Goal: Task Accomplishment & Management: Manage account settings

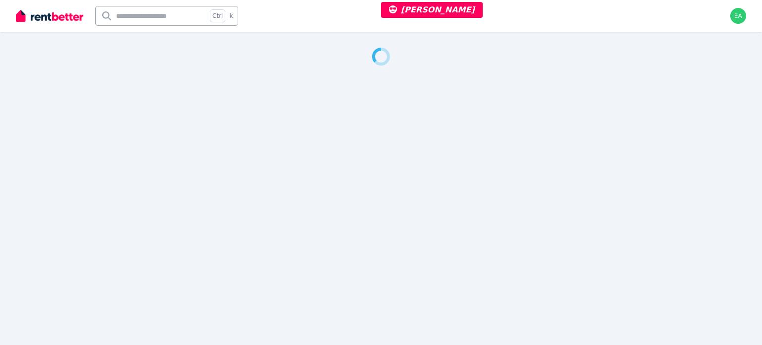
select select "**"
select select "**********"
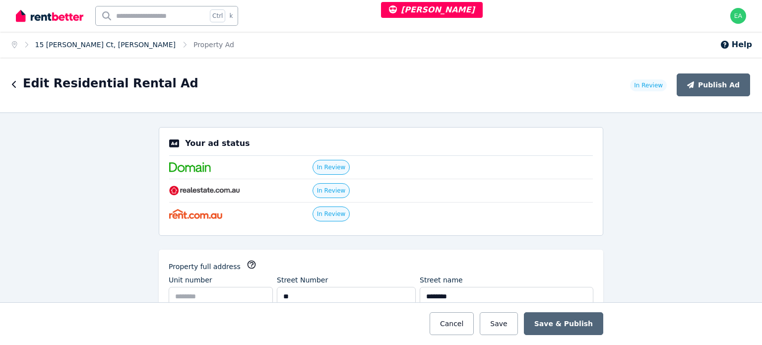
click at [77, 47] on link "15 Earls Ct, Thornlie" at bounding box center [105, 45] width 140 height 8
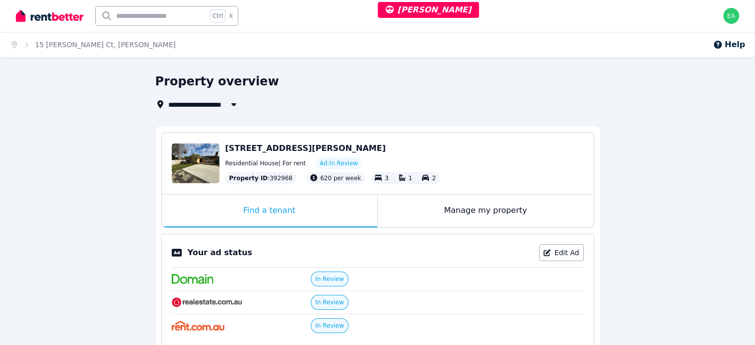
click at [404, 210] on div "Manage my property" at bounding box center [486, 211] width 216 height 33
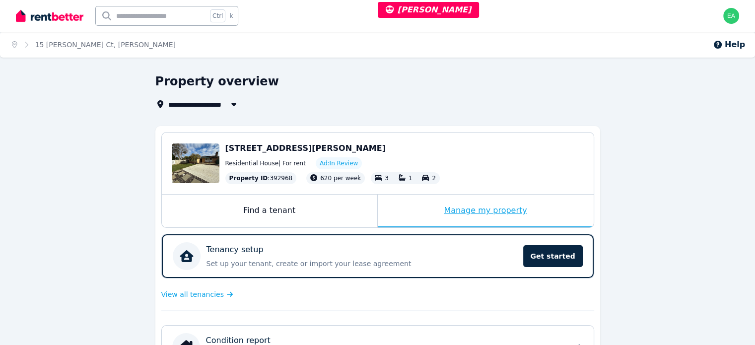
scroll to position [199, 0]
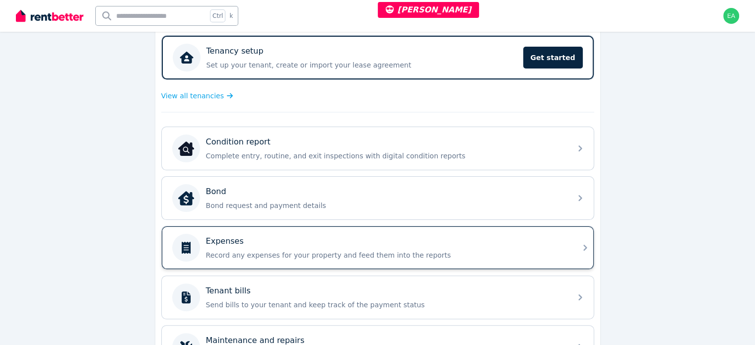
click at [480, 242] on div "Expenses" at bounding box center [385, 241] width 359 height 12
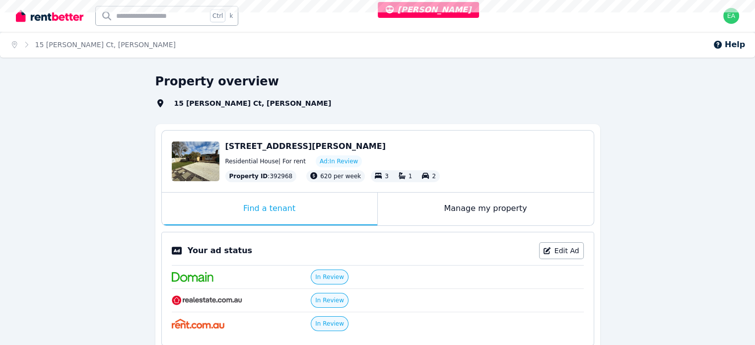
select select "**"
select select "**********"
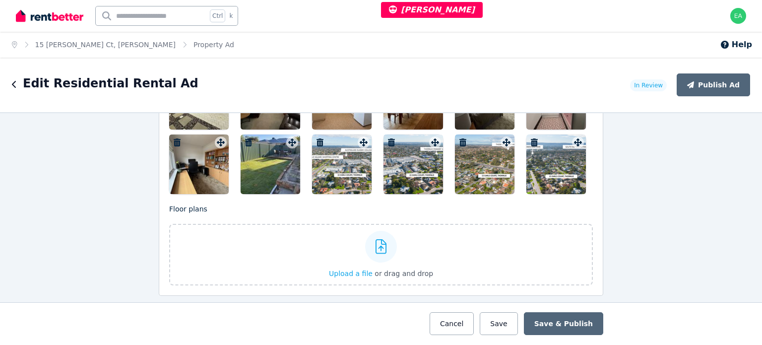
scroll to position [1291, 0]
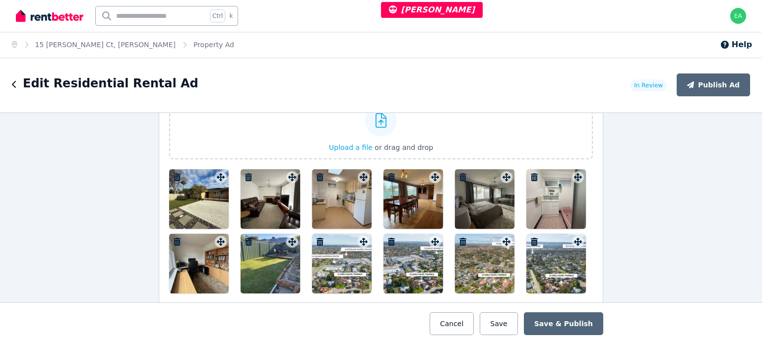
click at [204, 204] on div at bounding box center [199, 199] width 60 height 60
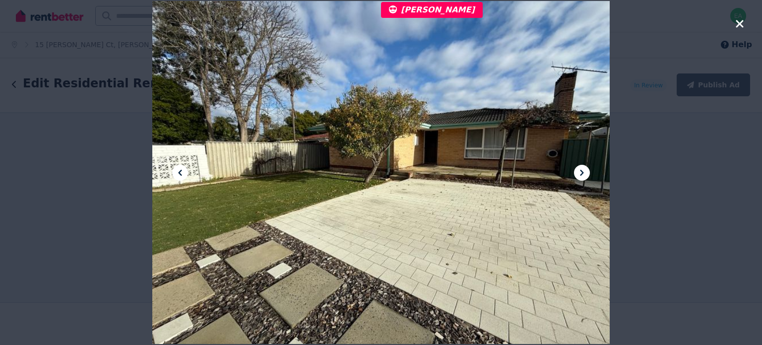
click at [580, 172] on icon at bounding box center [582, 173] width 12 height 12
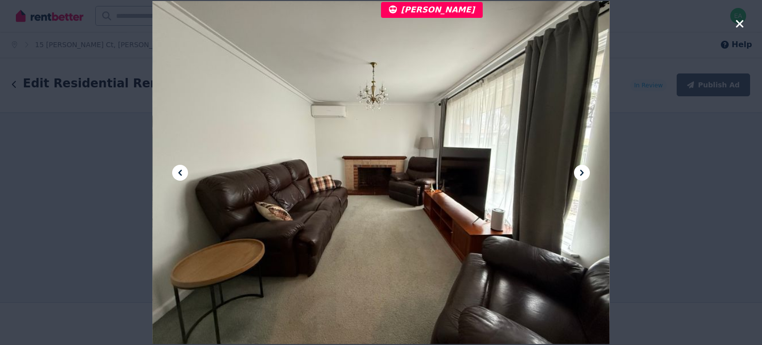
click at [580, 172] on icon at bounding box center [582, 173] width 12 height 12
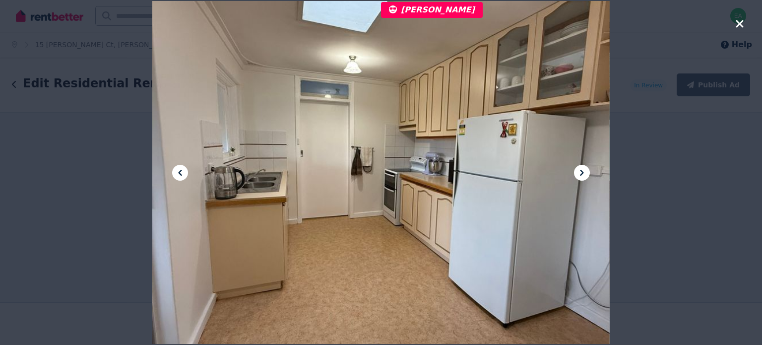
click at [580, 172] on icon at bounding box center [582, 173] width 12 height 12
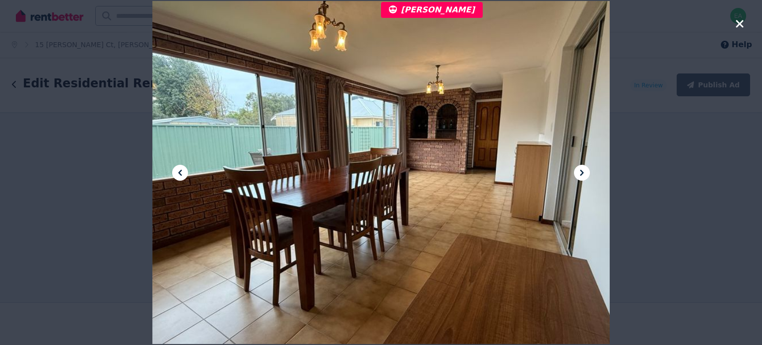
click at [580, 172] on icon at bounding box center [582, 173] width 12 height 12
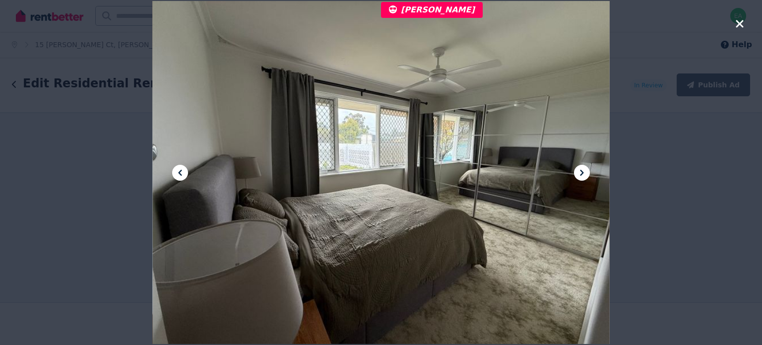
click at [580, 172] on icon at bounding box center [582, 173] width 12 height 12
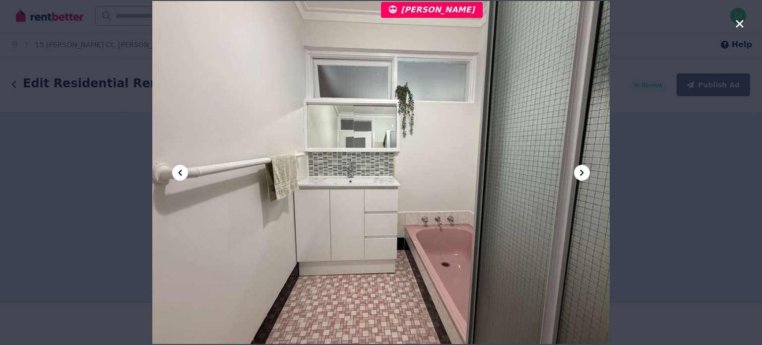
click at [580, 172] on icon at bounding box center [582, 173] width 12 height 12
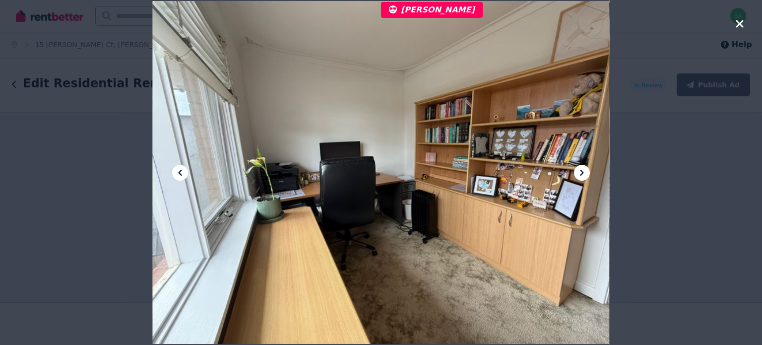
click at [580, 172] on icon at bounding box center [582, 173] width 12 height 12
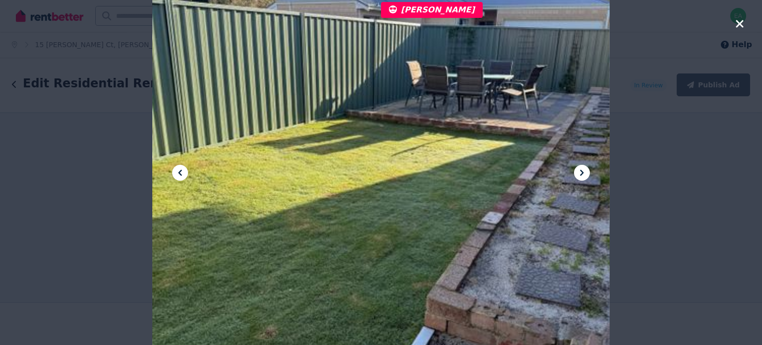
click at [580, 172] on icon at bounding box center [582, 173] width 12 height 12
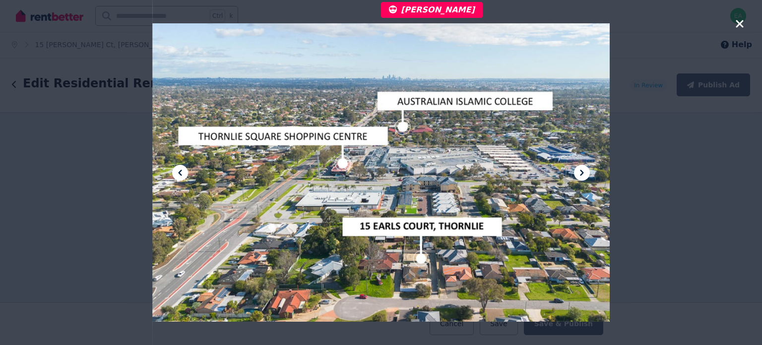
click at [580, 172] on icon at bounding box center [582, 173] width 12 height 12
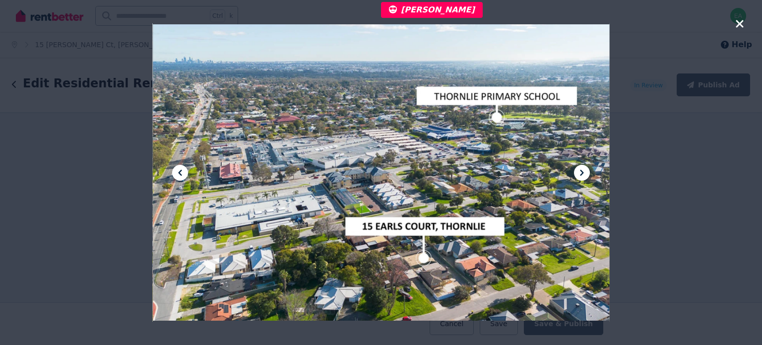
click at [580, 172] on icon at bounding box center [582, 173] width 12 height 12
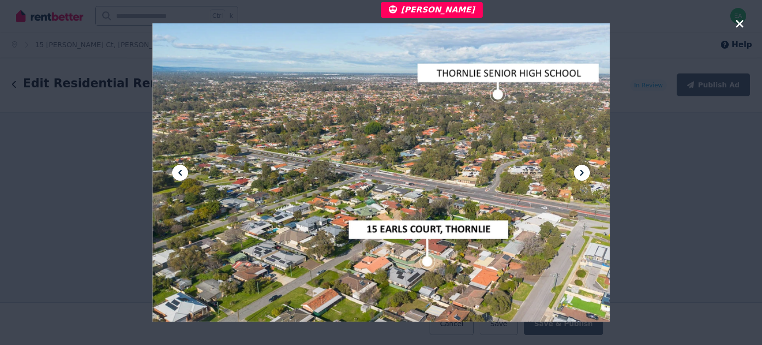
click at [580, 172] on icon at bounding box center [582, 173] width 12 height 12
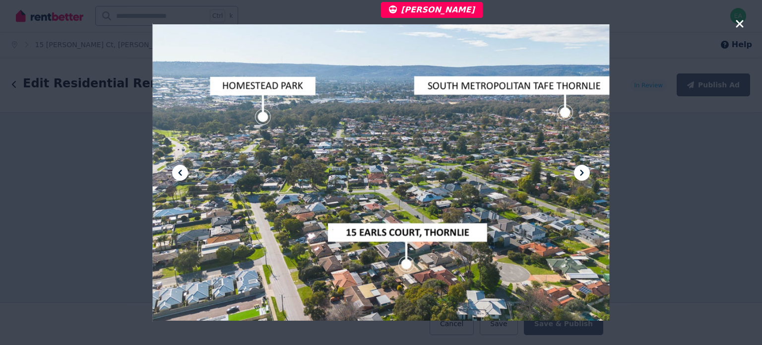
click at [580, 172] on icon at bounding box center [582, 173] width 12 height 12
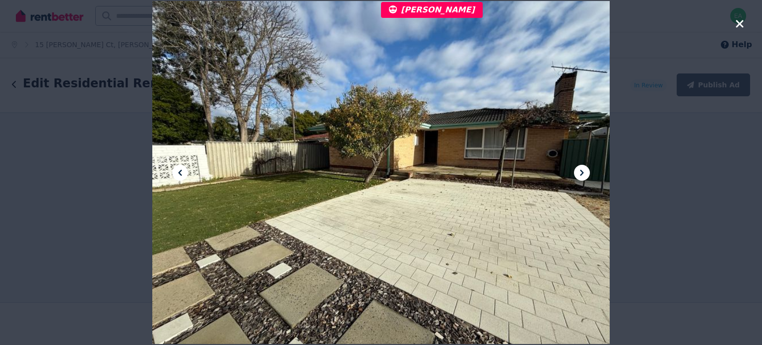
click at [580, 172] on icon at bounding box center [582, 173] width 12 height 12
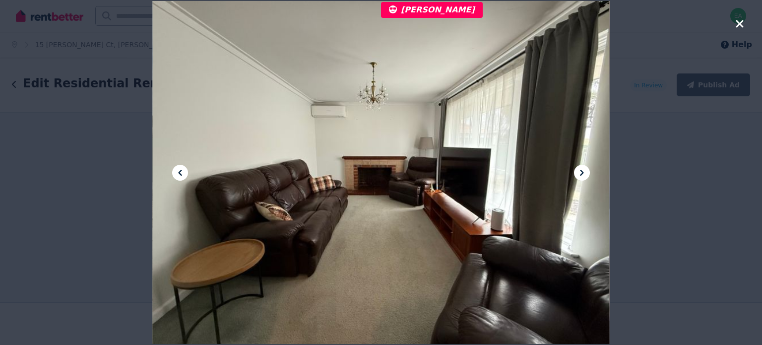
click at [580, 172] on icon at bounding box center [582, 173] width 12 height 12
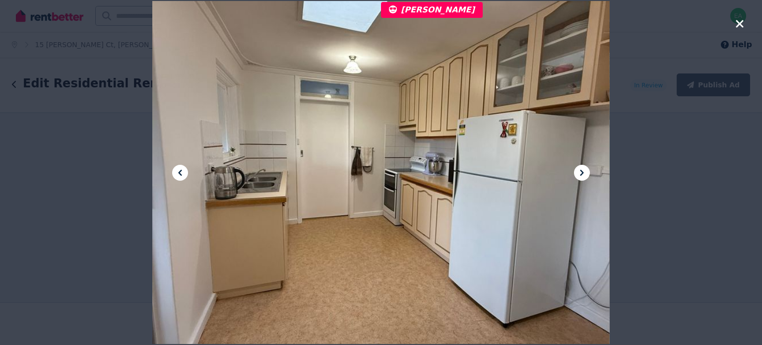
click at [580, 172] on icon at bounding box center [582, 173] width 12 height 12
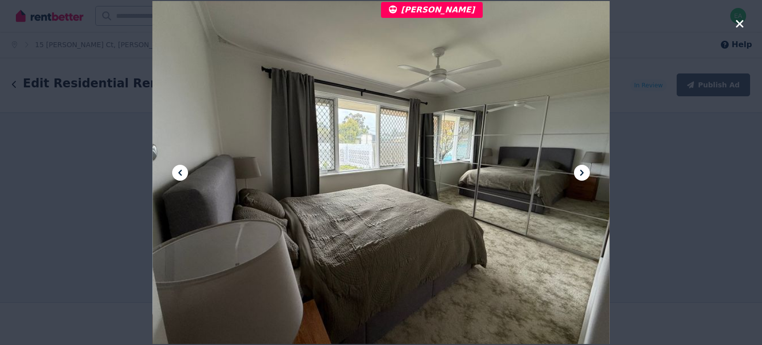
click at [580, 172] on icon at bounding box center [582, 173] width 12 height 12
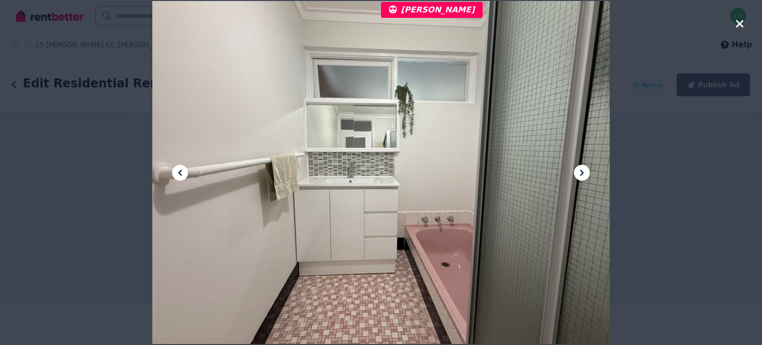
click at [738, 23] on icon "button" at bounding box center [740, 24] width 9 height 12
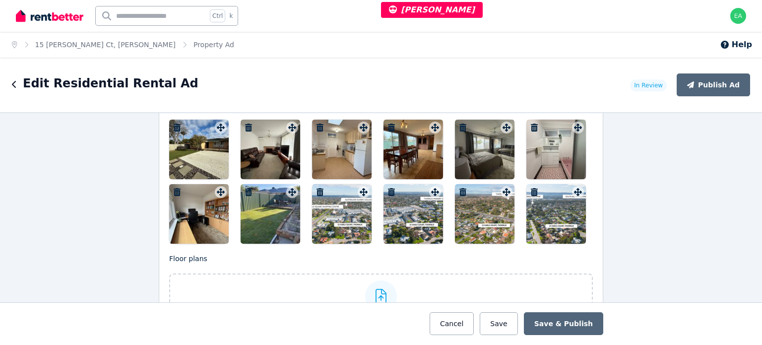
scroll to position [1142, 0]
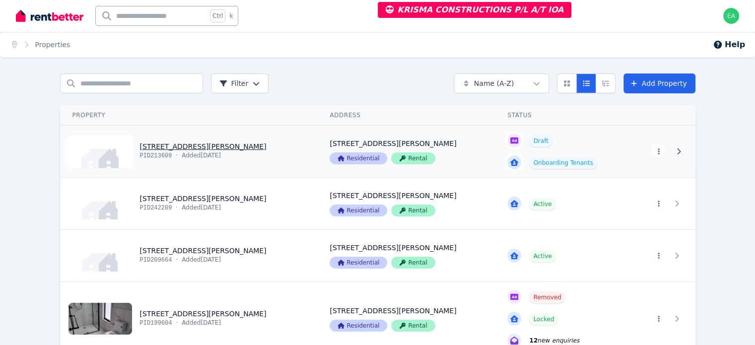
click at [704, 155] on html "KRISMA CONSTRUCTIONS P/L A/T IOA Open main menu Ctrl k Open user menu Home Prop…" at bounding box center [377, 172] width 755 height 345
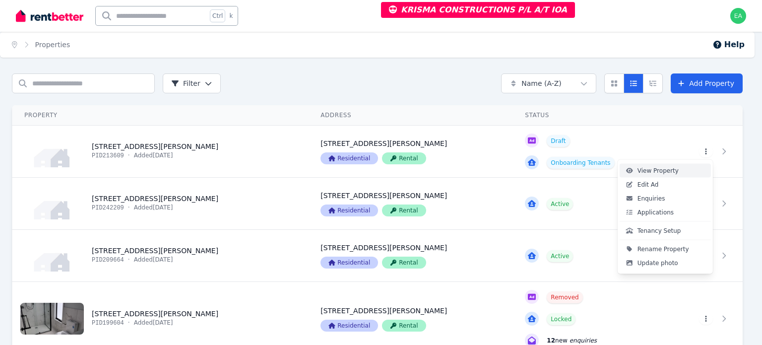
click at [676, 169] on link "View Property" at bounding box center [665, 171] width 91 height 14
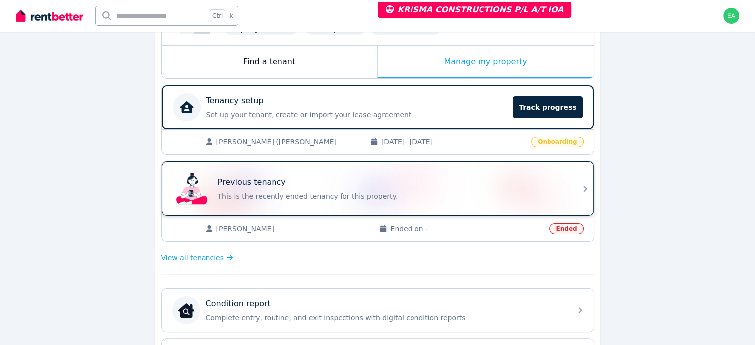
scroll to position [248, 0]
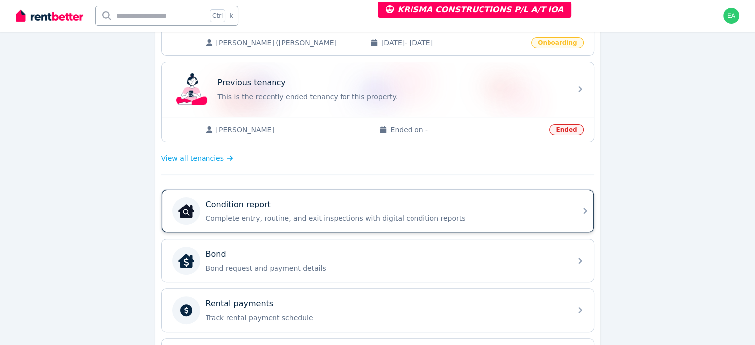
click at [479, 208] on div "Condition report Complete entry, routine, and exit inspections with digital con…" at bounding box center [385, 211] width 359 height 25
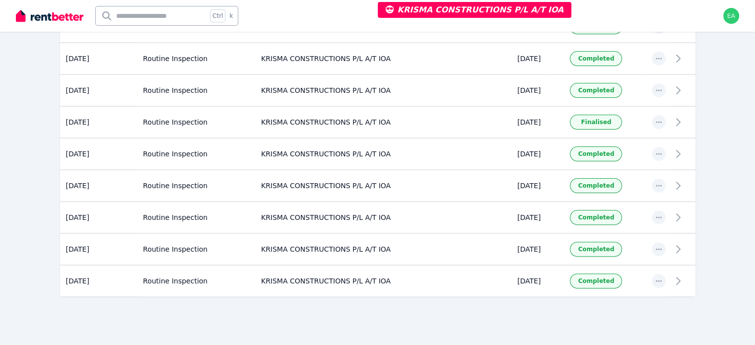
scroll to position [50, 0]
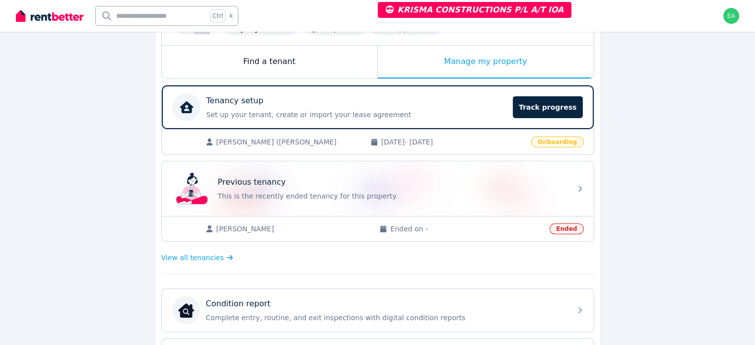
scroll to position [248, 0]
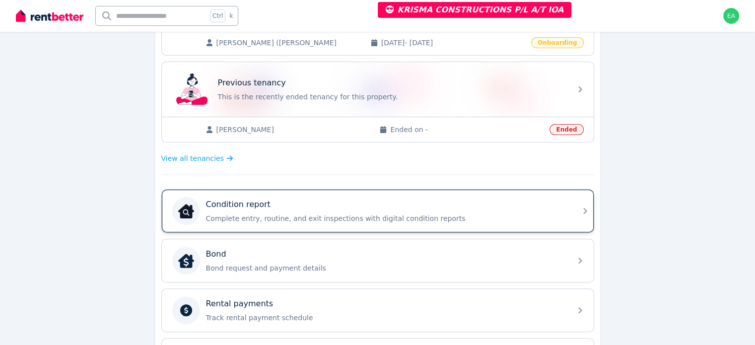
click at [425, 206] on div "Condition report" at bounding box center [385, 205] width 359 height 12
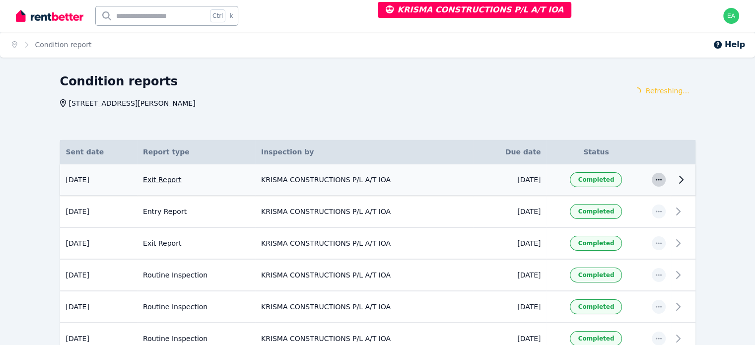
click at [663, 180] on icon "button" at bounding box center [659, 179] width 8 height 7
click at [683, 179] on icon at bounding box center [680, 179] width 3 height 7
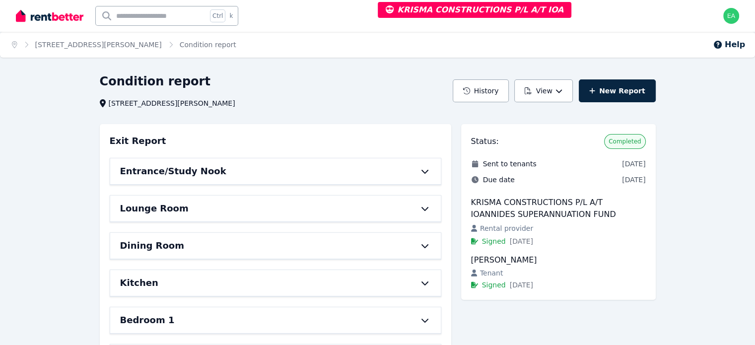
scroll to position [50, 0]
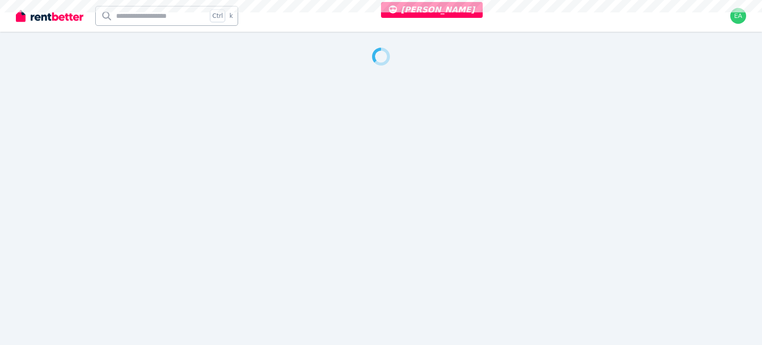
select select "***"
select select "**********"
select select "*********"
select select "**********"
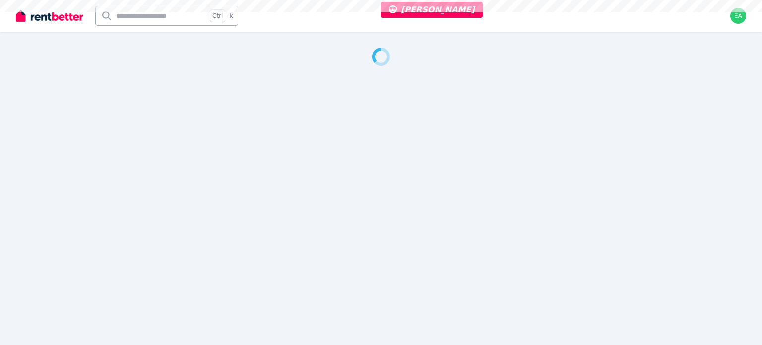
select select "**********"
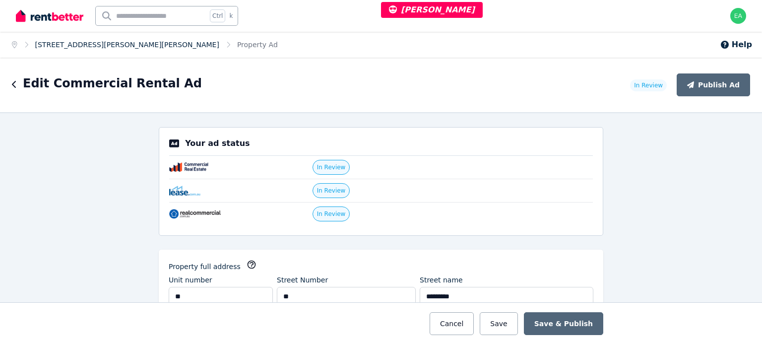
click at [63, 42] on link "[STREET_ADDRESS][PERSON_NAME][PERSON_NAME]" at bounding box center [127, 45] width 184 height 8
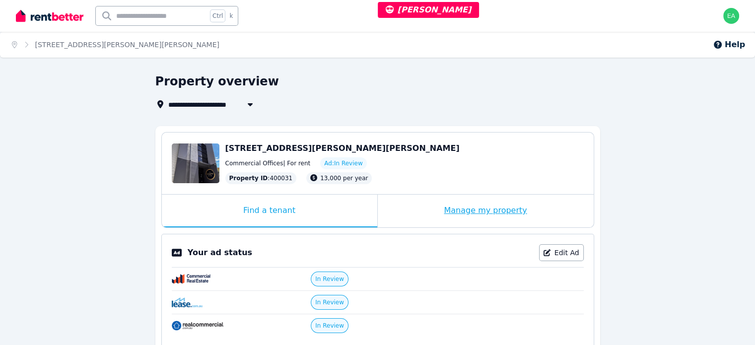
click at [427, 213] on div "Manage my property" at bounding box center [486, 211] width 216 height 33
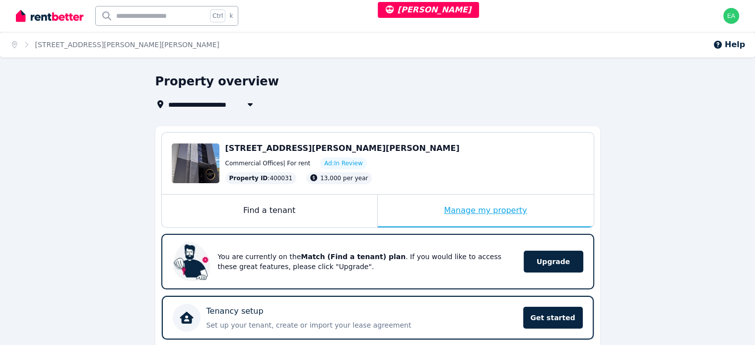
scroll to position [199, 0]
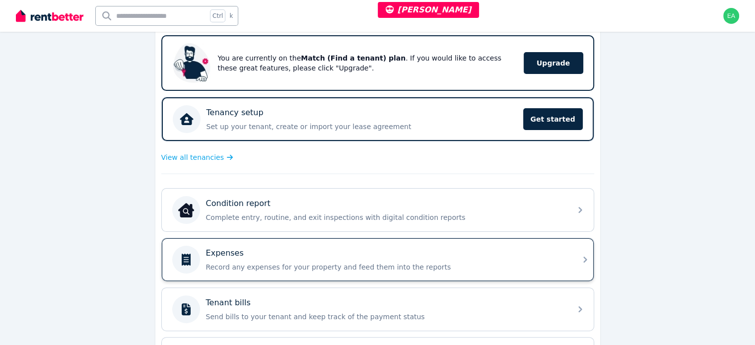
click at [489, 258] on div "Expenses Record any expenses for your property and feed them into the reports" at bounding box center [385, 259] width 359 height 25
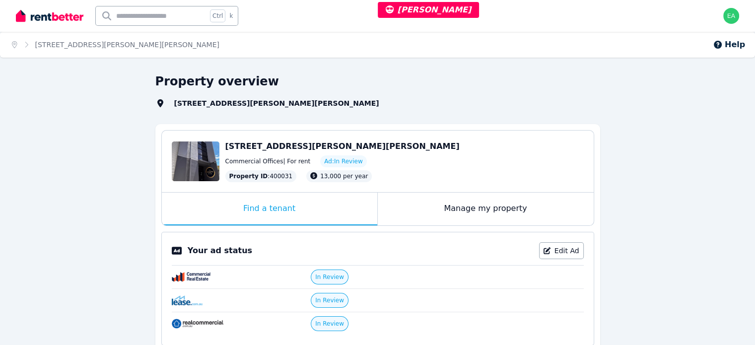
select select "***"
select select "**********"
select select "*********"
select select "**********"
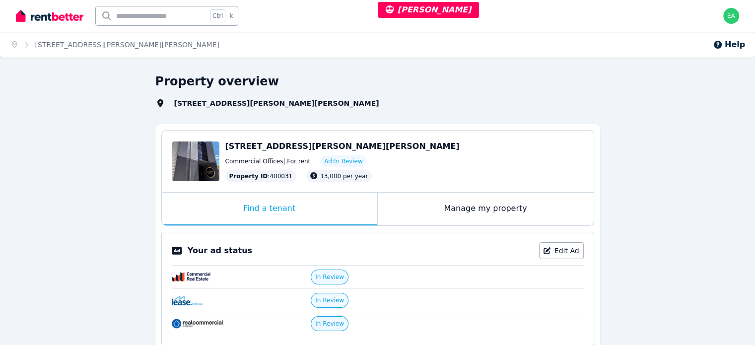
select select "**********"
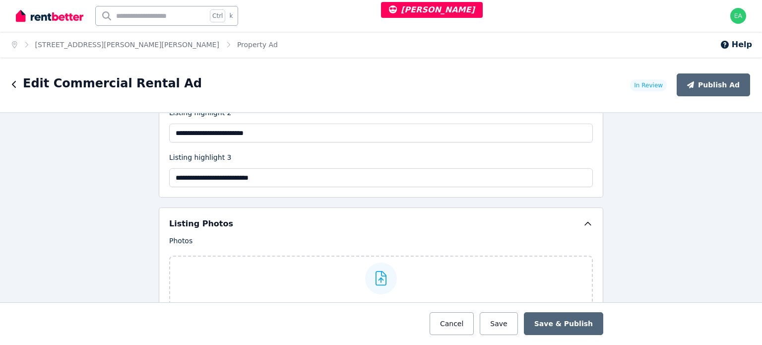
scroll to position [1390, 0]
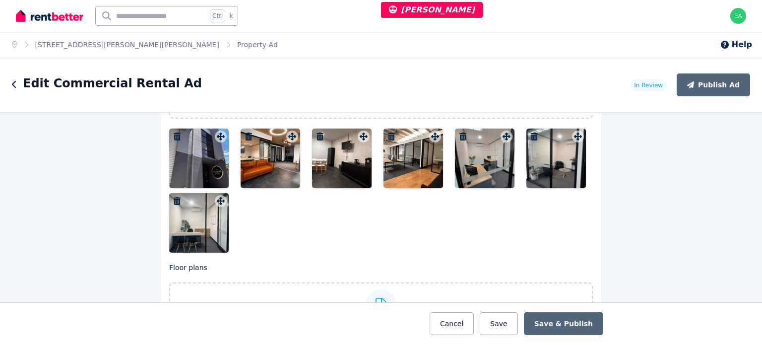
click at [181, 158] on div at bounding box center [199, 159] width 60 height 60
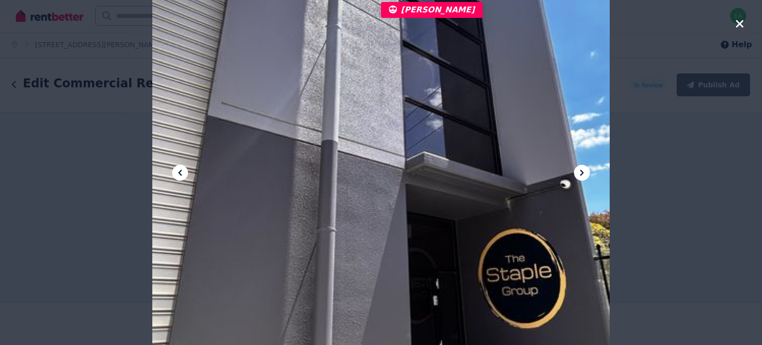
click at [582, 175] on icon at bounding box center [582, 173] width 12 height 12
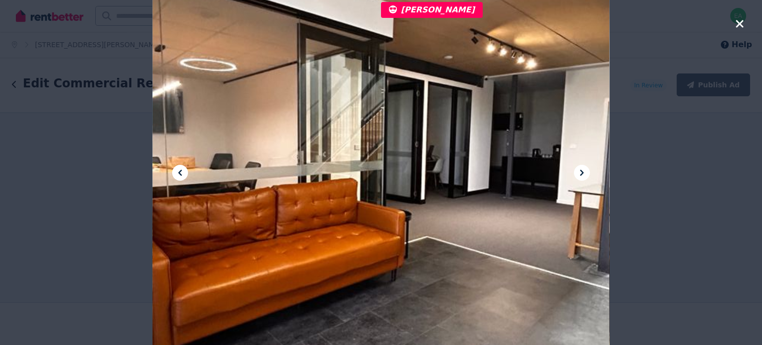
click at [582, 175] on icon at bounding box center [582, 173] width 12 height 12
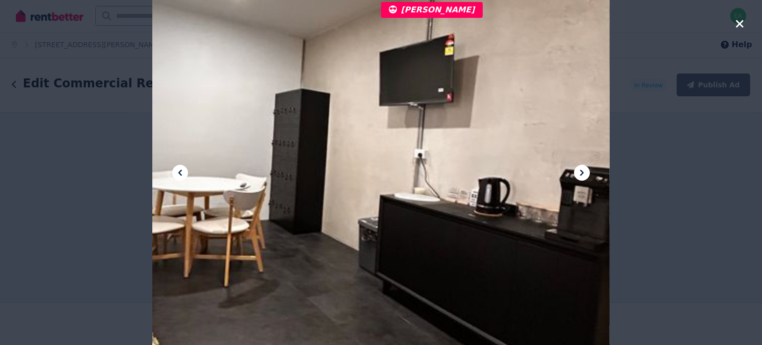
click at [582, 175] on icon at bounding box center [582, 173] width 12 height 12
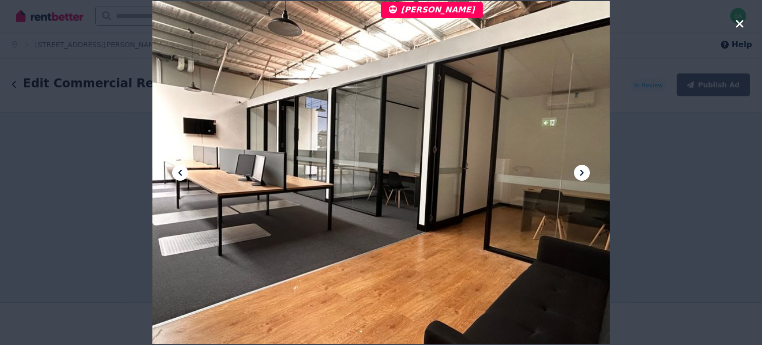
click at [582, 175] on icon at bounding box center [582, 173] width 12 height 12
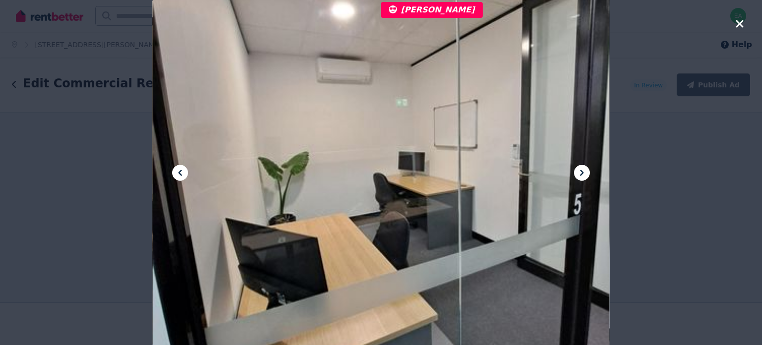
click at [582, 175] on icon at bounding box center [582, 173] width 12 height 12
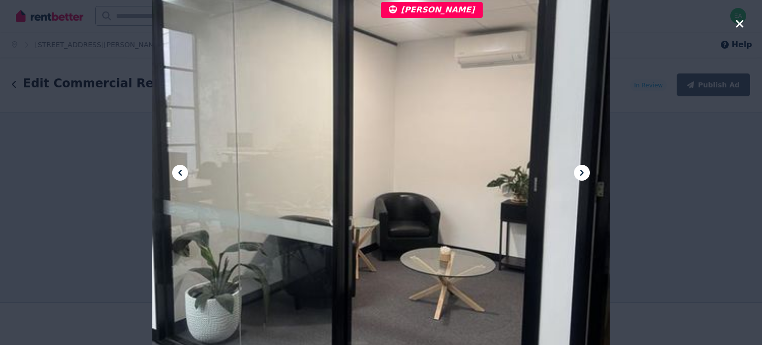
click at [582, 175] on icon at bounding box center [582, 173] width 12 height 12
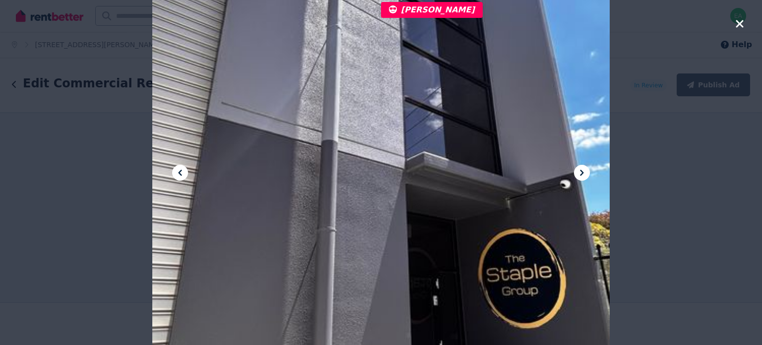
click at [582, 175] on icon at bounding box center [582, 173] width 12 height 12
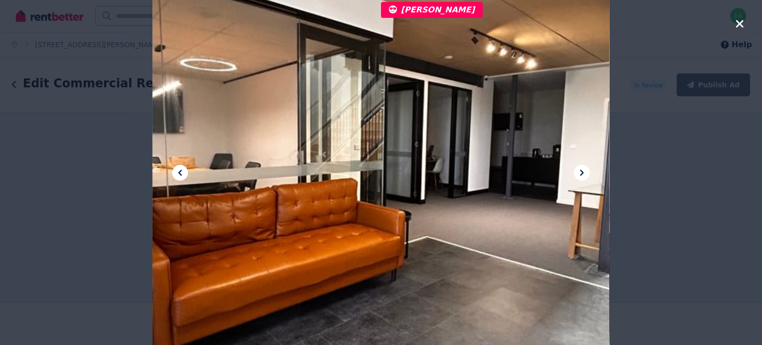
click at [582, 175] on icon at bounding box center [582, 173] width 12 height 12
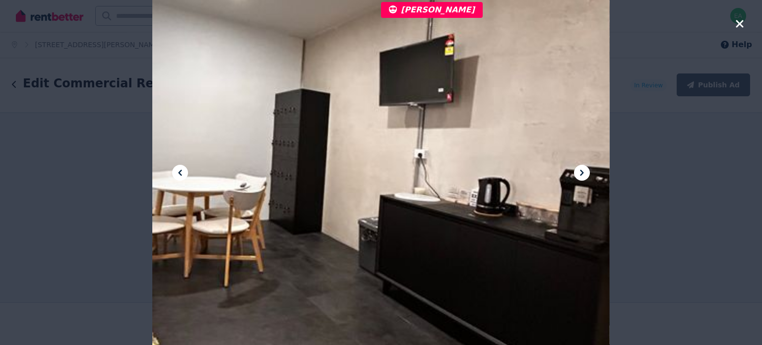
click at [582, 175] on icon at bounding box center [582, 173] width 12 height 12
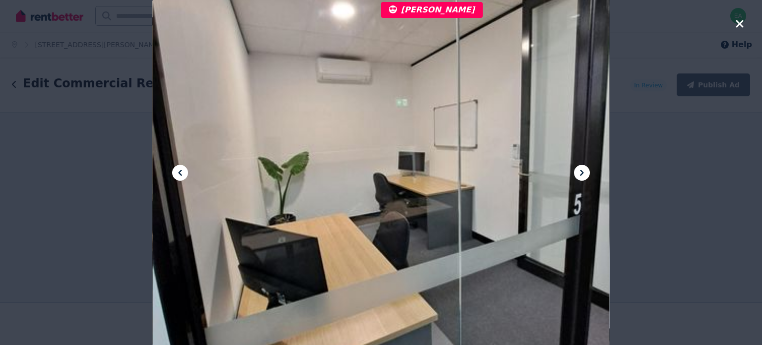
click at [582, 175] on icon at bounding box center [582, 173] width 12 height 12
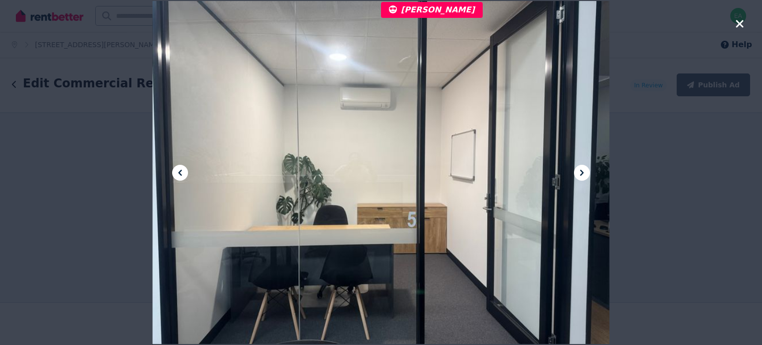
click at [582, 175] on icon at bounding box center [582, 173] width 12 height 12
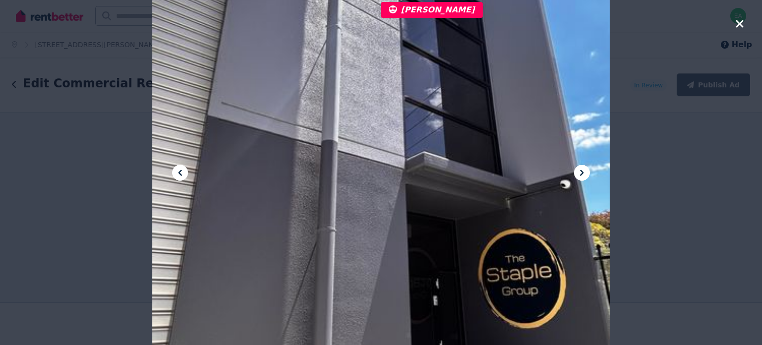
click at [582, 175] on icon at bounding box center [582, 173] width 12 height 12
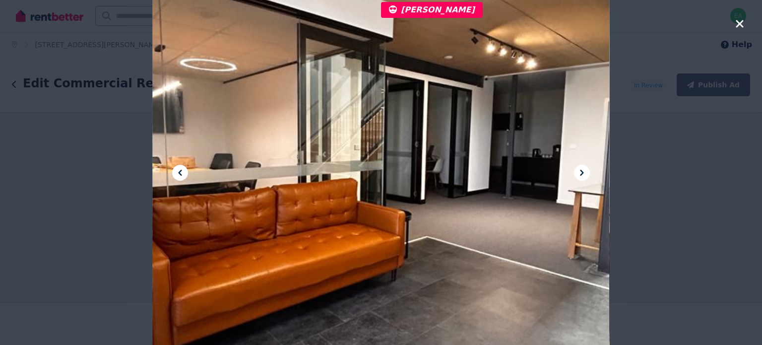
click at [582, 175] on icon at bounding box center [582, 173] width 12 height 12
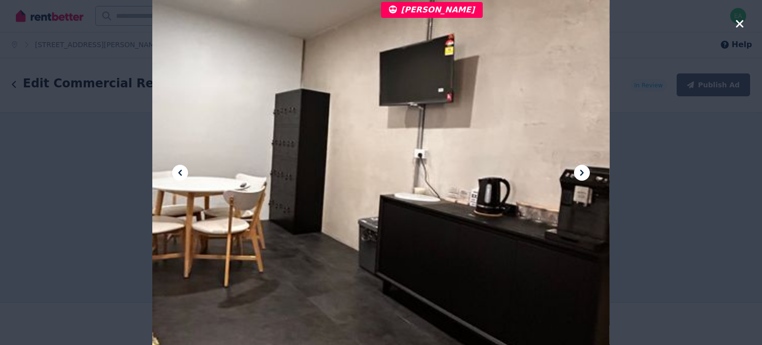
click at [582, 175] on icon at bounding box center [582, 173] width 12 height 12
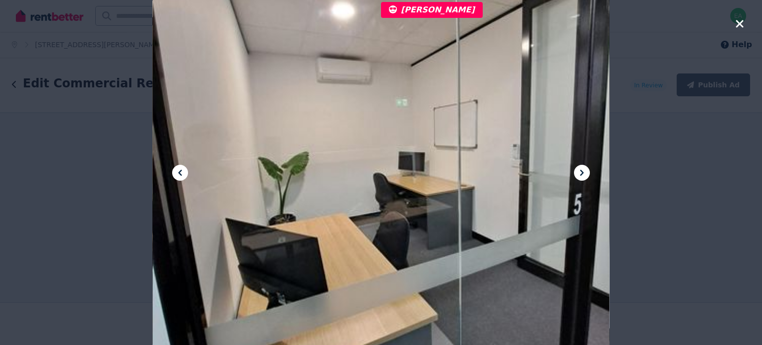
click at [582, 175] on icon at bounding box center [582, 173] width 12 height 12
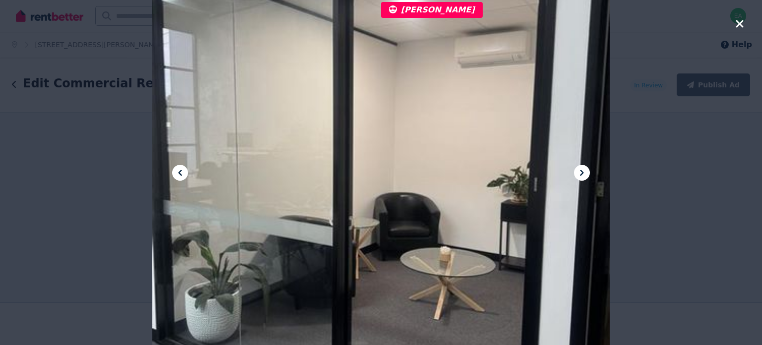
click at [582, 175] on icon at bounding box center [582, 173] width 12 height 12
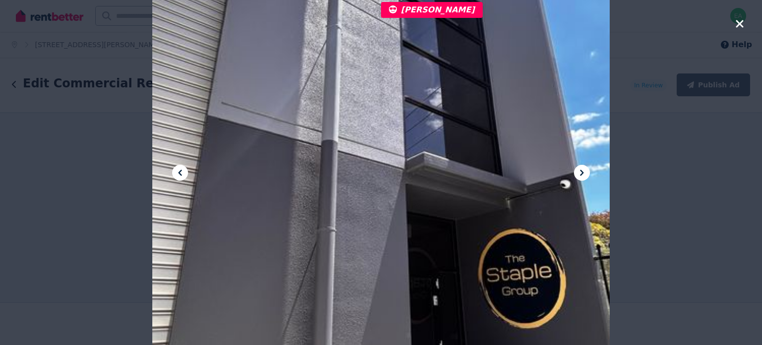
click at [582, 175] on icon at bounding box center [582, 173] width 12 height 12
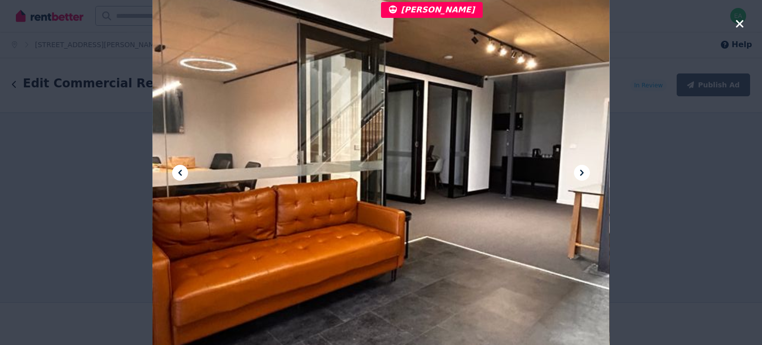
click at [741, 22] on icon "button" at bounding box center [739, 23] width 7 height 7
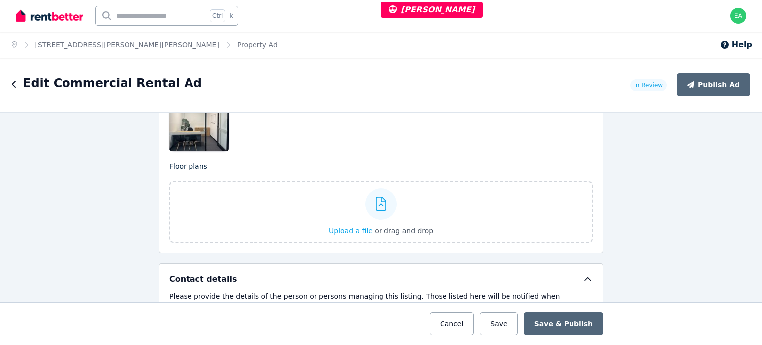
scroll to position [1392, 0]
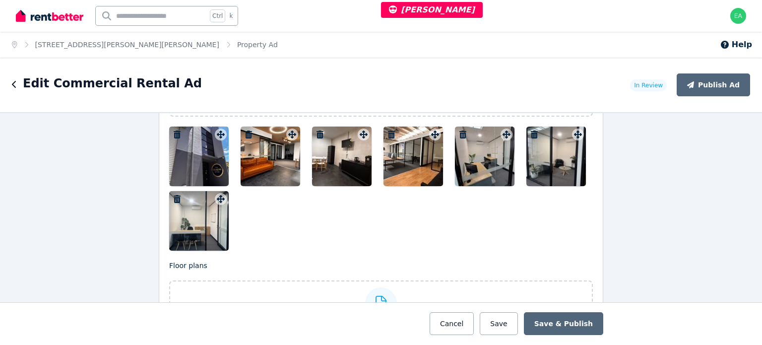
click at [187, 162] on div at bounding box center [199, 157] width 60 height 60
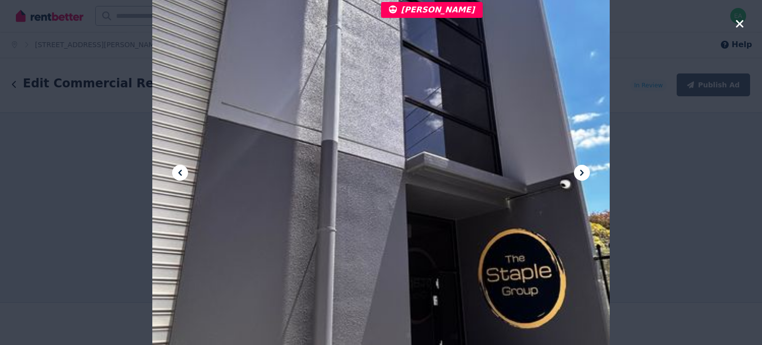
click at [580, 171] on icon at bounding box center [582, 173] width 12 height 12
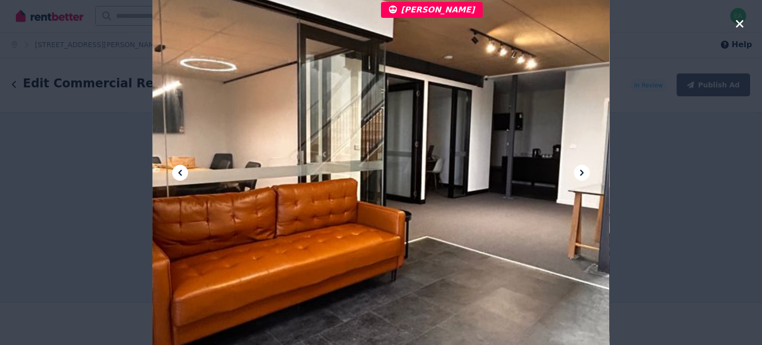
click at [580, 171] on icon at bounding box center [582, 173] width 12 height 12
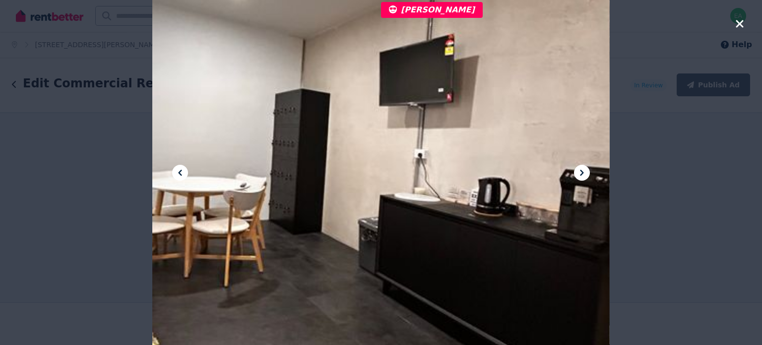
click at [580, 171] on icon at bounding box center [582, 173] width 12 height 12
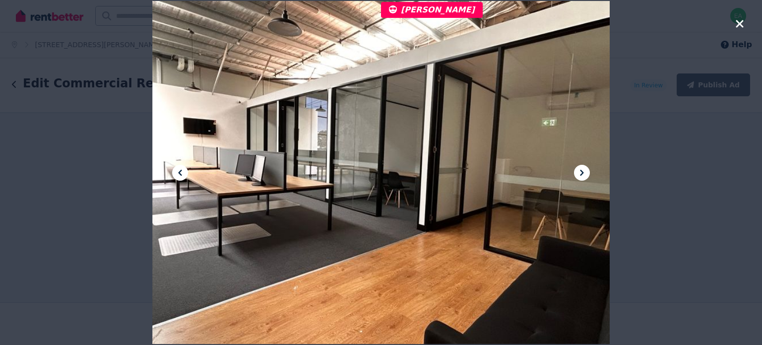
click at [580, 171] on icon at bounding box center [582, 173] width 12 height 12
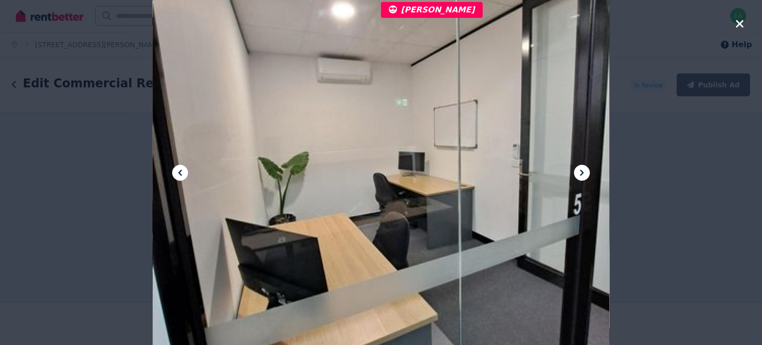
click at [580, 171] on icon at bounding box center [582, 173] width 12 height 12
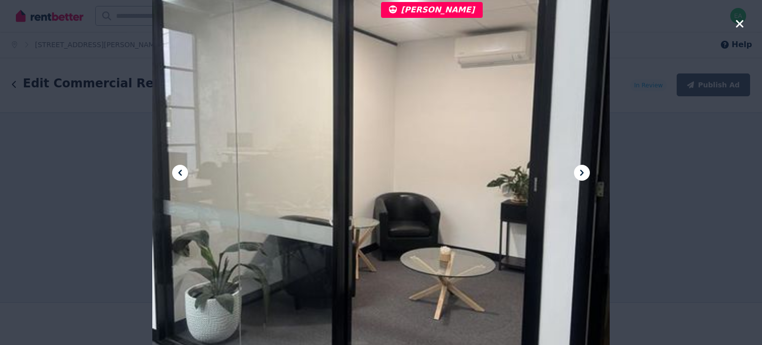
click at [580, 171] on icon at bounding box center [582, 173] width 12 height 12
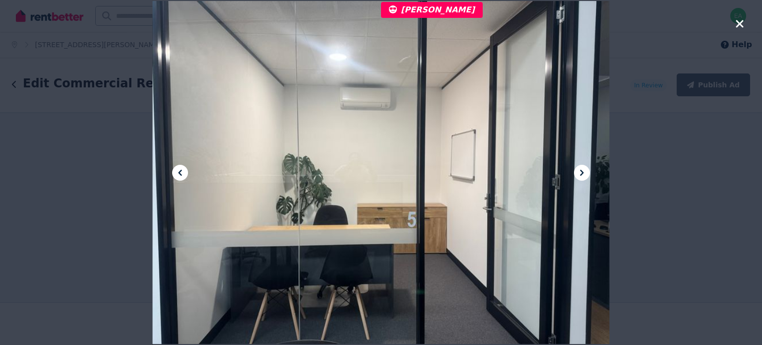
click at [580, 171] on icon at bounding box center [582, 173] width 12 height 12
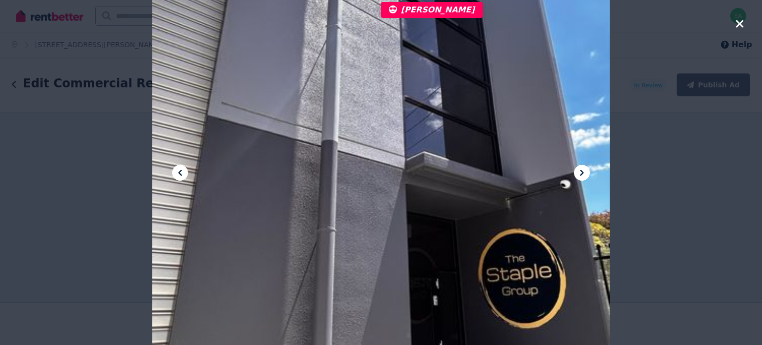
click at [580, 171] on icon at bounding box center [582, 173] width 12 height 12
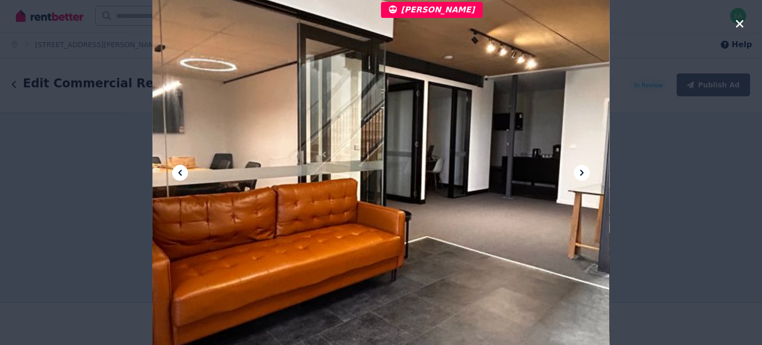
click at [580, 171] on icon at bounding box center [582, 173] width 12 height 12
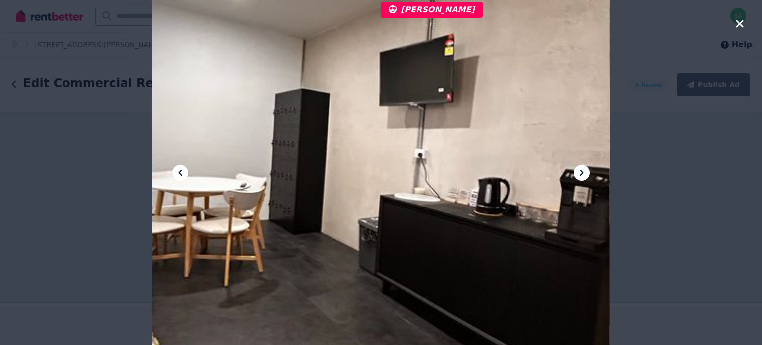
click at [580, 171] on icon at bounding box center [582, 173] width 12 height 12
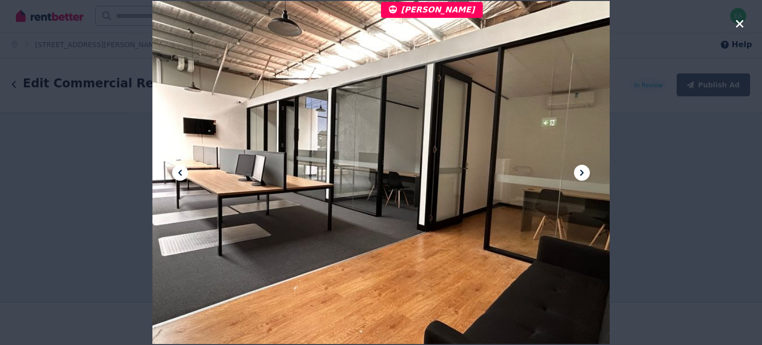
click at [580, 171] on icon at bounding box center [582, 173] width 12 height 12
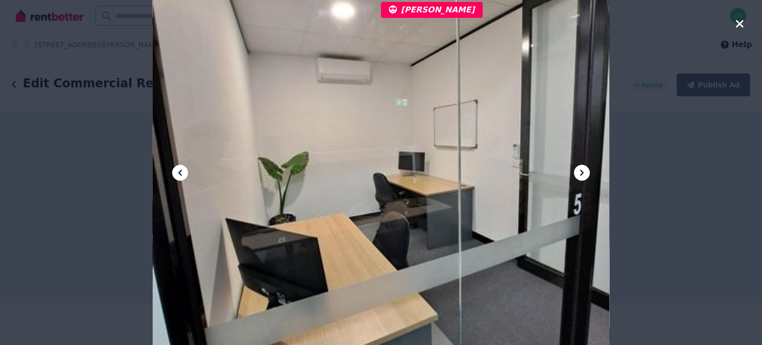
click at [580, 171] on icon at bounding box center [582, 173] width 12 height 12
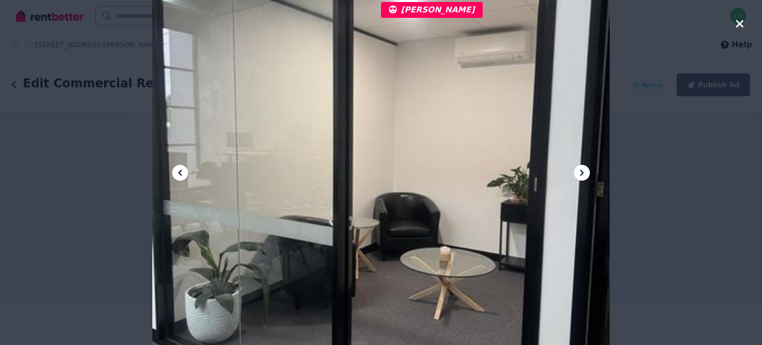
click at [580, 171] on icon at bounding box center [582, 173] width 12 height 12
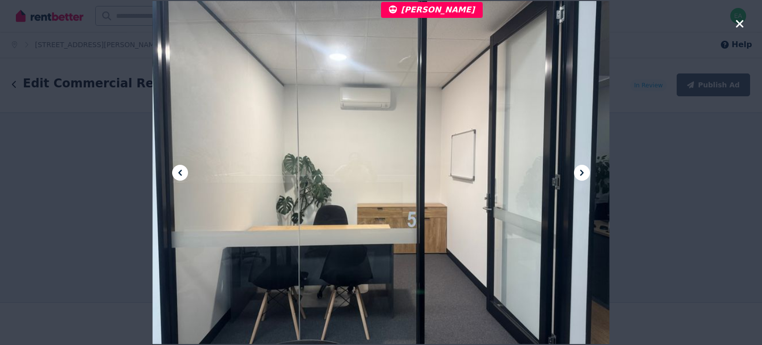
click at [580, 171] on icon at bounding box center [582, 173] width 12 height 12
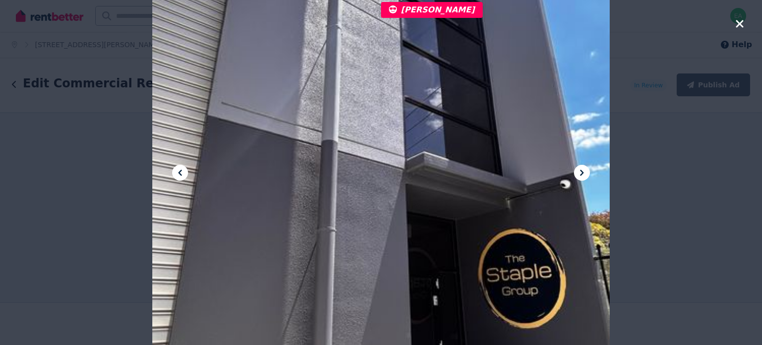
click at [580, 171] on icon at bounding box center [582, 173] width 12 height 12
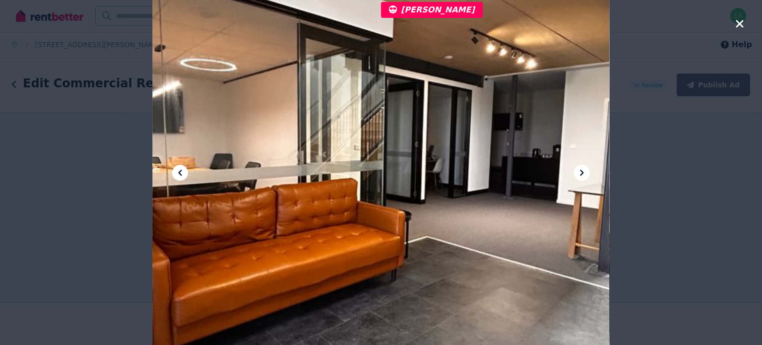
click at [580, 171] on icon at bounding box center [582, 173] width 12 height 12
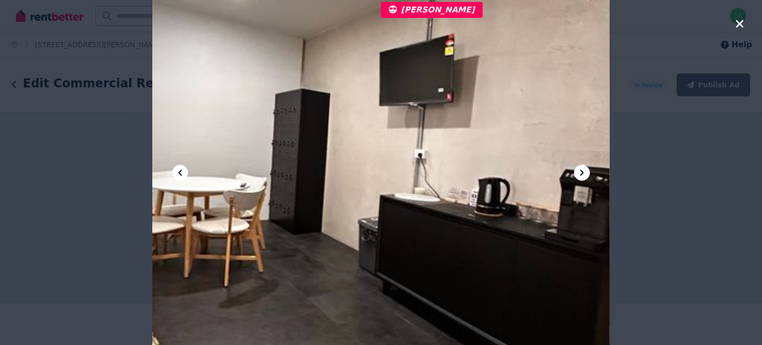
click at [580, 171] on icon at bounding box center [582, 173] width 12 height 12
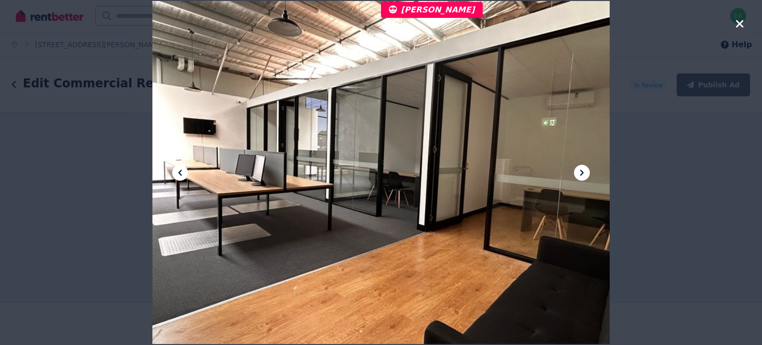
click at [580, 171] on icon at bounding box center [582, 173] width 12 height 12
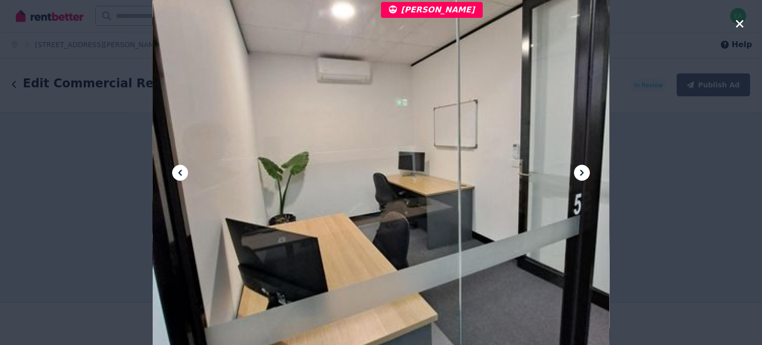
click at [580, 171] on icon at bounding box center [582, 173] width 12 height 12
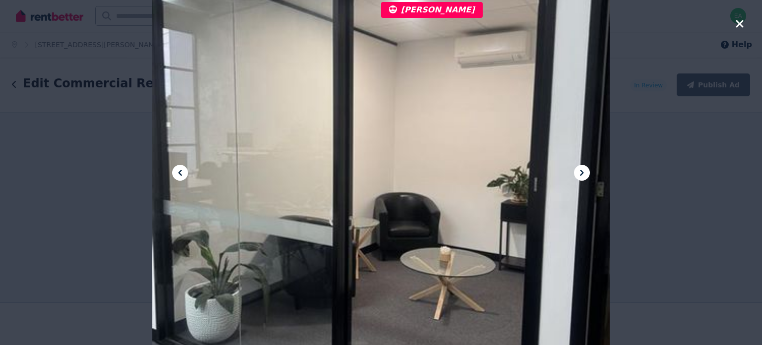
click at [580, 171] on icon at bounding box center [582, 173] width 12 height 12
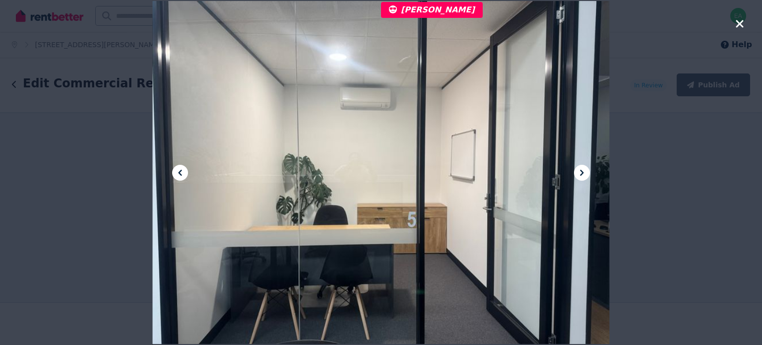
click at [580, 171] on icon at bounding box center [582, 173] width 12 height 12
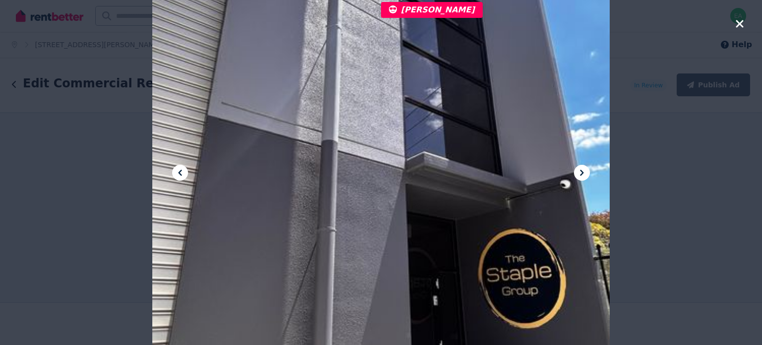
click at [580, 171] on icon at bounding box center [582, 173] width 12 height 12
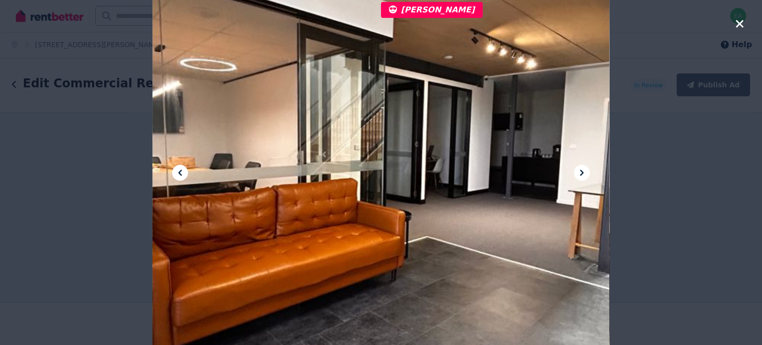
click at [580, 171] on icon at bounding box center [582, 173] width 12 height 12
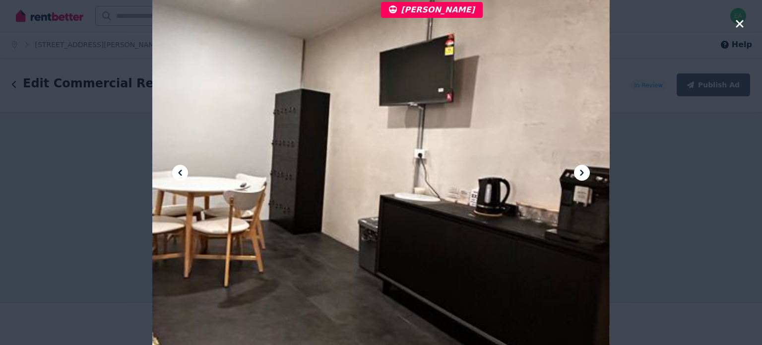
click at [580, 171] on icon at bounding box center [582, 173] width 12 height 12
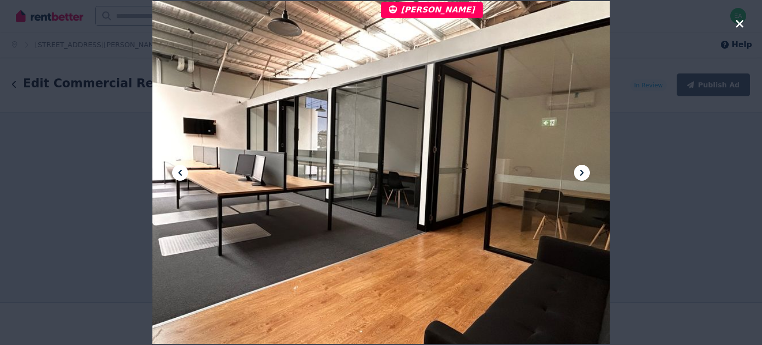
click at [580, 171] on icon at bounding box center [582, 173] width 12 height 12
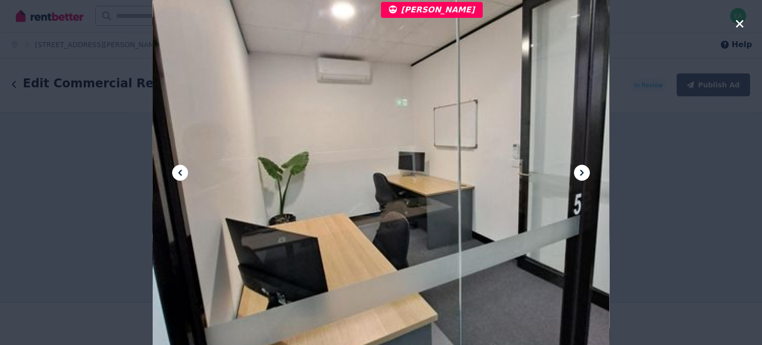
click at [739, 21] on icon "button" at bounding box center [739, 23] width 7 height 7
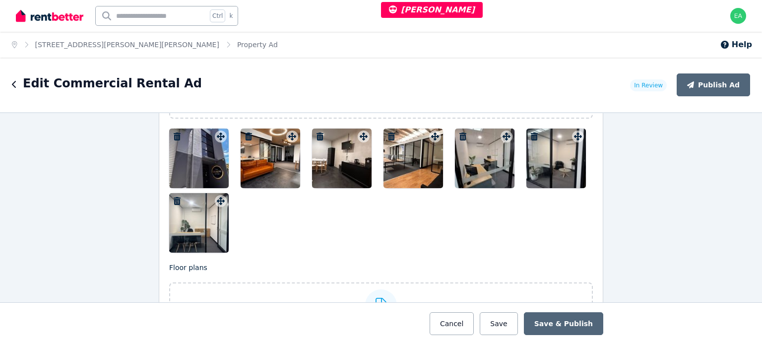
scroll to position [1291, 0]
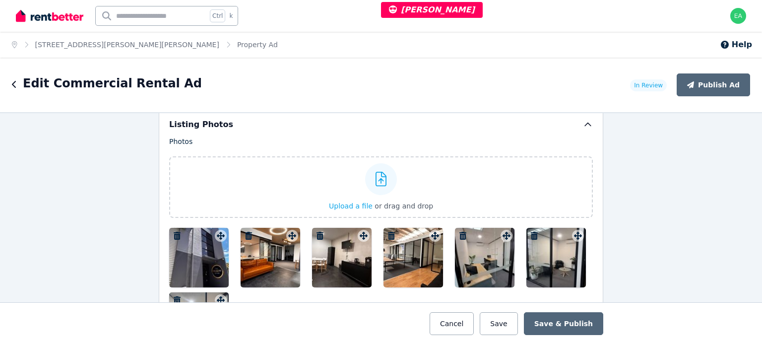
click at [190, 244] on div at bounding box center [199, 258] width 60 height 60
